Goal: Task Accomplishment & Management: Use online tool/utility

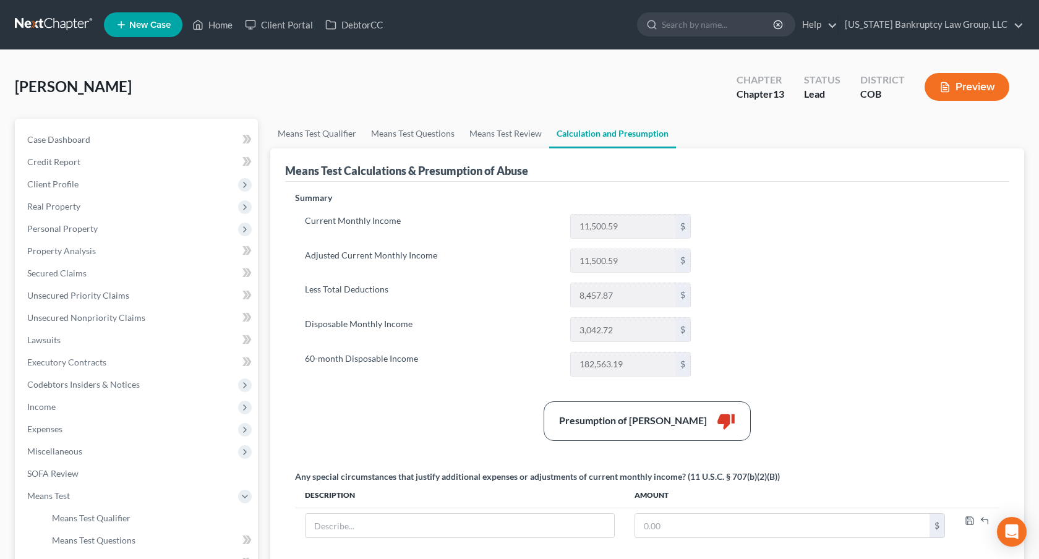
click at [970, 88] on button "Preview" at bounding box center [966, 87] width 85 height 28
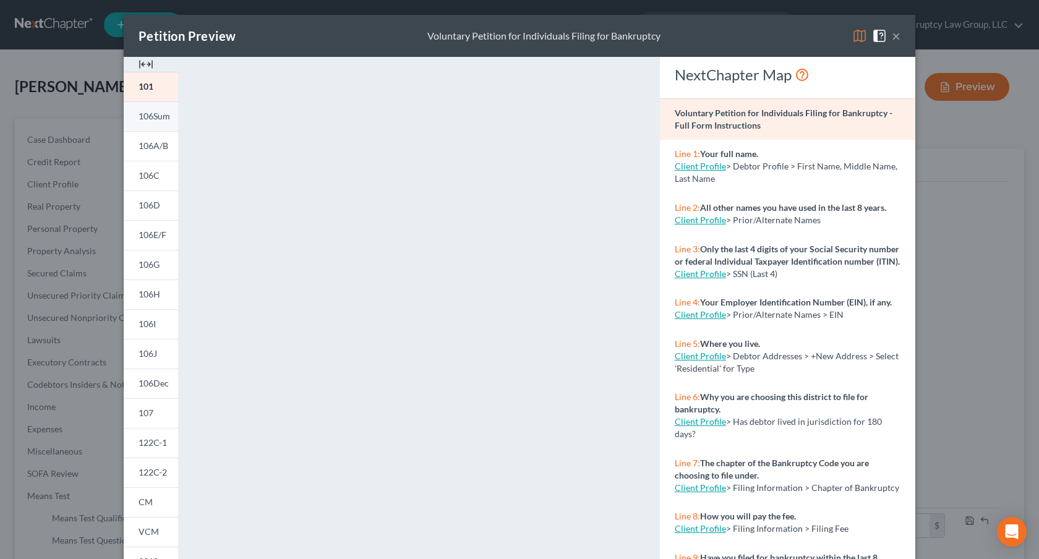
click at [162, 121] on span "106Sum" at bounding box center [155, 116] width 32 height 11
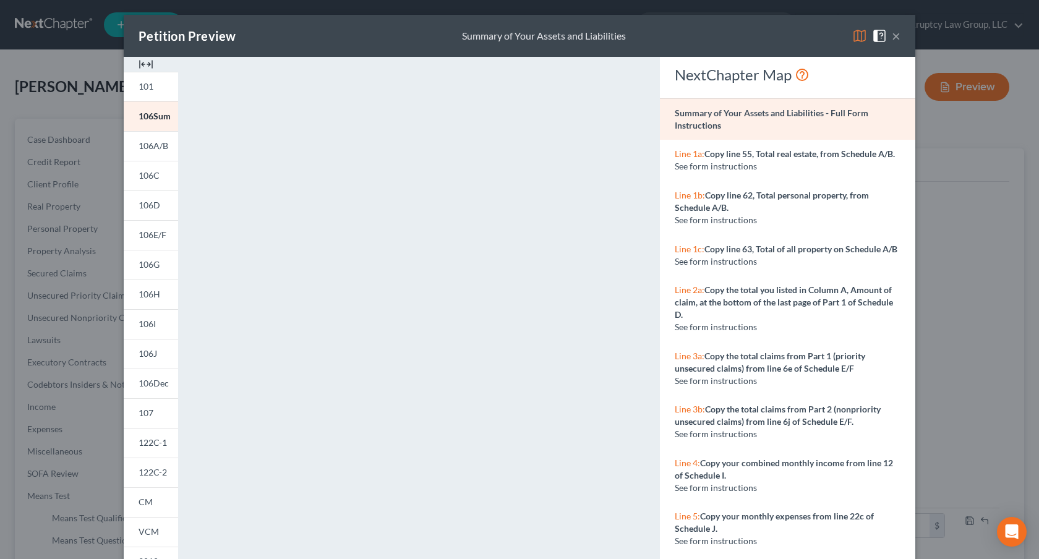
scroll to position [21, 0]
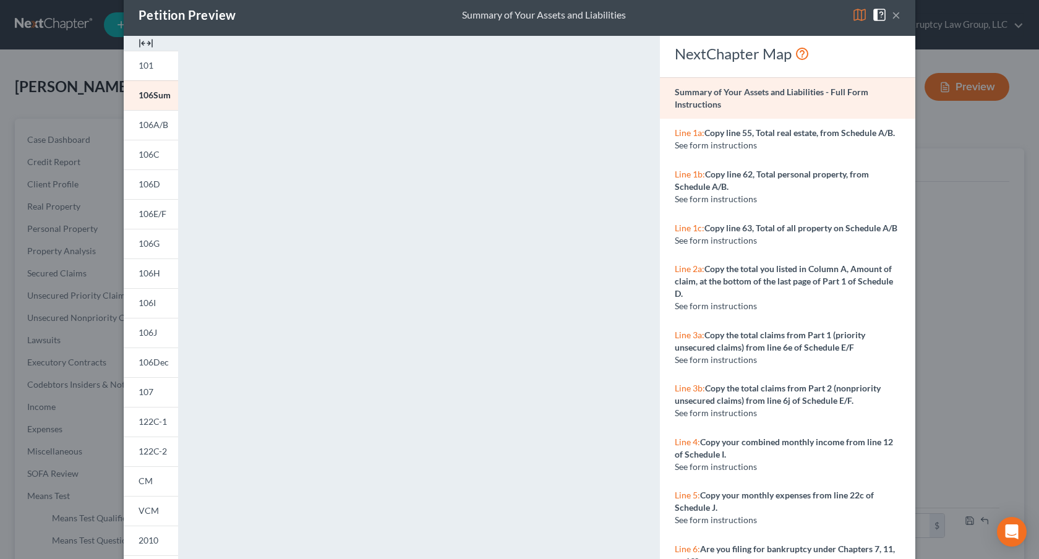
click at [893, 12] on button "×" at bounding box center [896, 14] width 9 height 15
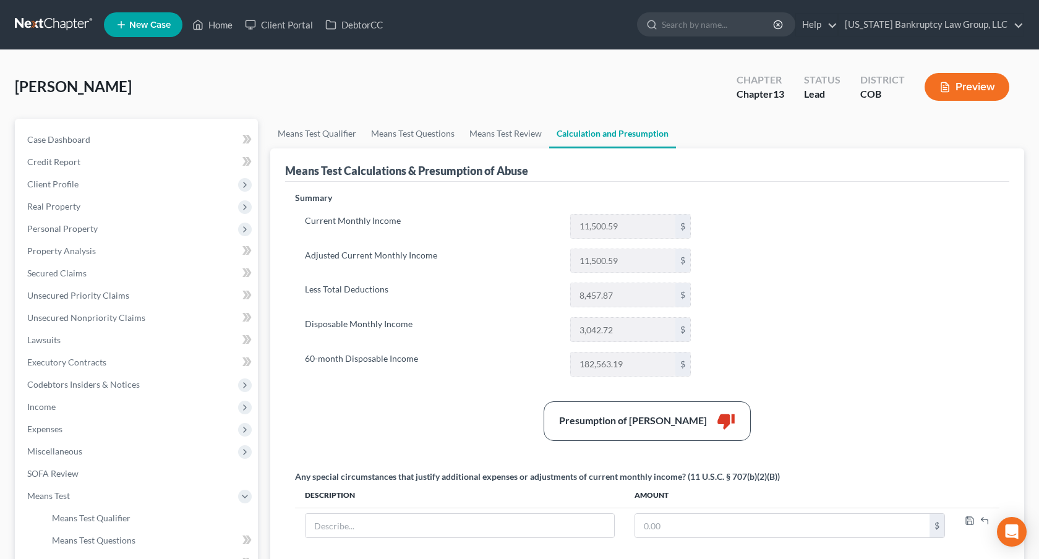
click at [974, 85] on button "Preview" at bounding box center [966, 87] width 85 height 28
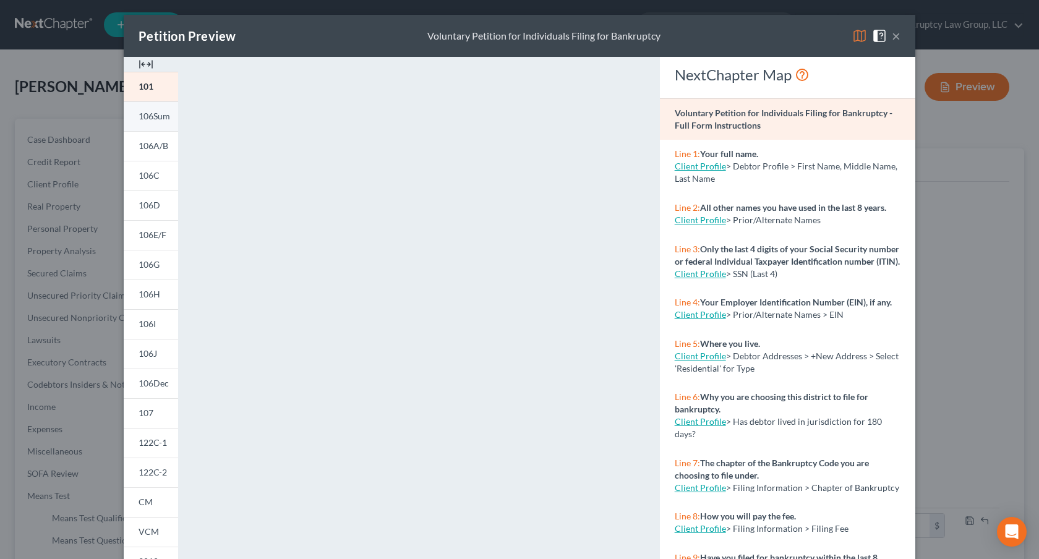
click at [167, 121] on span "106Sum" at bounding box center [155, 116] width 32 height 11
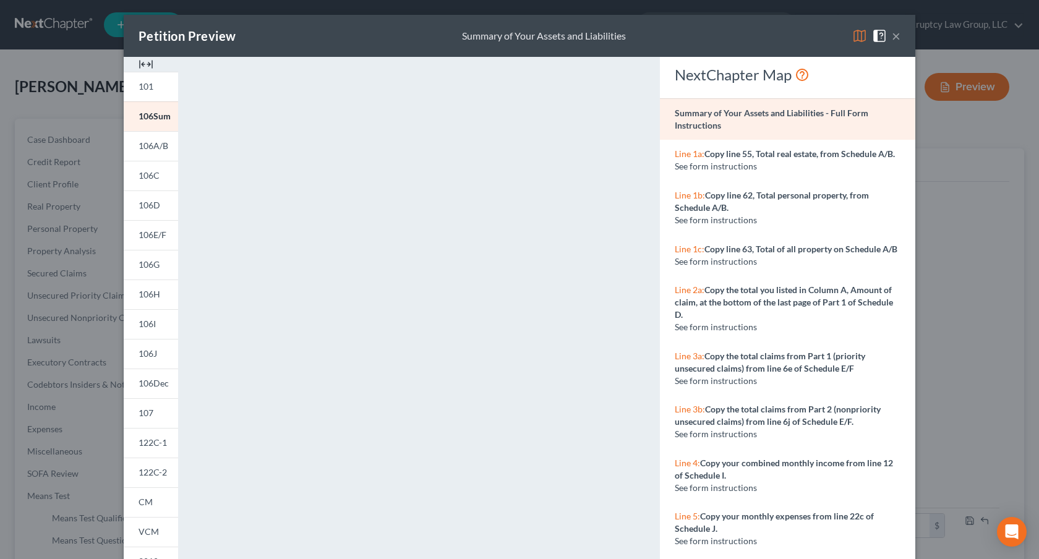
click at [897, 33] on button "×" at bounding box center [896, 35] width 9 height 15
